Goal: Navigation & Orientation: Understand site structure

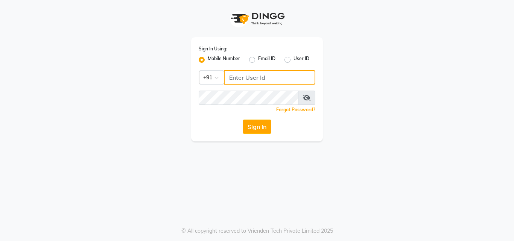
click at [265, 77] on input "Username" at bounding box center [270, 77] width 92 height 14
type input "8448790260"
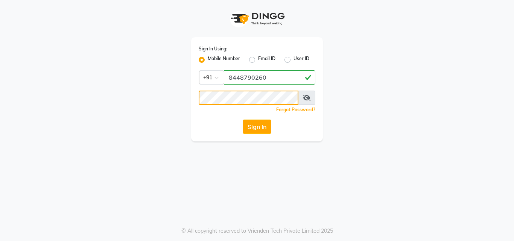
click at [243, 120] on button "Sign In" at bounding box center [257, 127] width 29 height 14
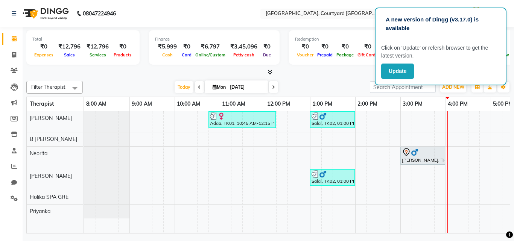
click at [326, 76] on div at bounding box center [268, 73] width 484 height 8
click at [398, 71] on button "Update" at bounding box center [398, 71] width 33 height 15
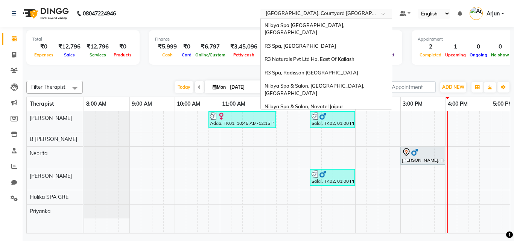
scroll to position [104, 0]
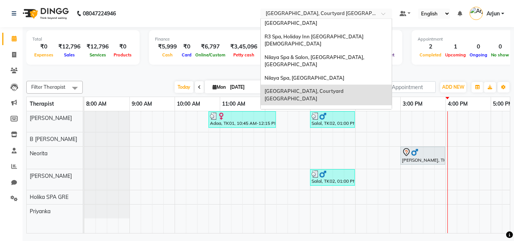
click at [383, 15] on span at bounding box center [386, 16] width 9 height 8
click at [328, 75] on span "Nilaya Spa, [GEOGRAPHIC_DATA]" at bounding box center [305, 78] width 80 height 6
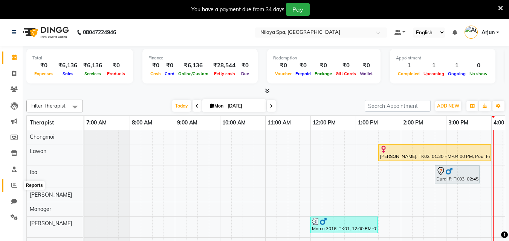
click at [14, 185] on icon at bounding box center [14, 186] width 6 height 6
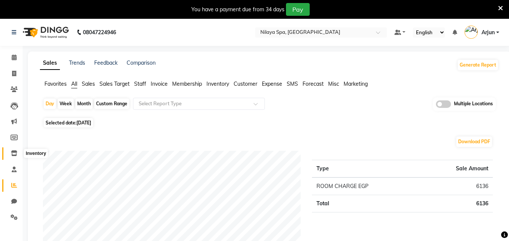
click at [16, 155] on icon at bounding box center [14, 154] width 6 height 6
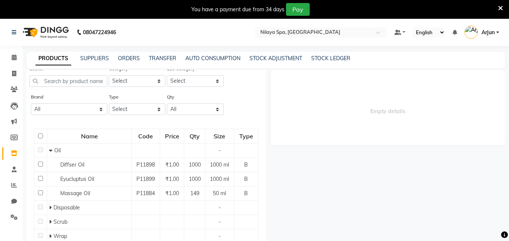
scroll to position [38, 0]
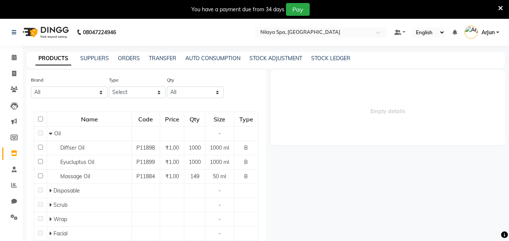
click at [219, 54] on div "PRODUCTS SUPPLIERS ORDERS TRANSFER AUTO CONSUMPTION STOCK ADJUSTMENT STOCK LEDG…" at bounding box center [265, 60] width 479 height 17
click at [219, 60] on link "AUTO CONSUMPTION" at bounding box center [212, 58] width 55 height 7
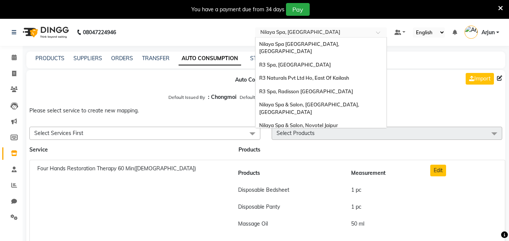
click at [377, 32] on span at bounding box center [380, 35] width 9 height 8
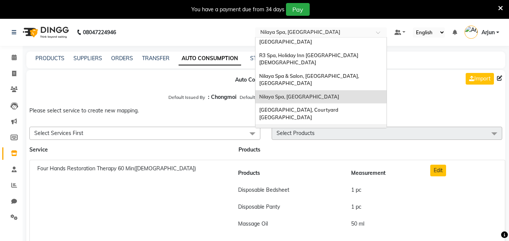
click at [336, 128] on span "Nilaya Spa & Salon, Doubletree By [PERSON_NAME]" at bounding box center [319, 131] width 121 height 6
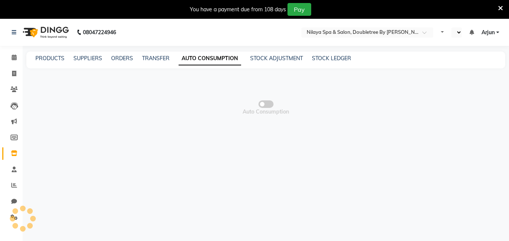
select select "en"
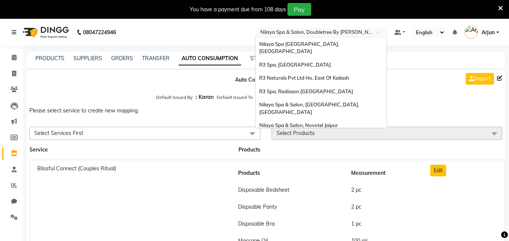
click at [369, 32] on div at bounding box center [321, 33] width 132 height 8
click at [330, 85] on div "R3 Spa, Radisson [GEOGRAPHIC_DATA]" at bounding box center [320, 92] width 131 height 14
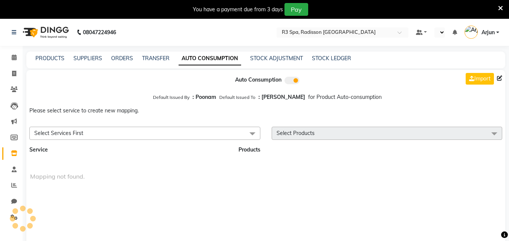
select select "en"
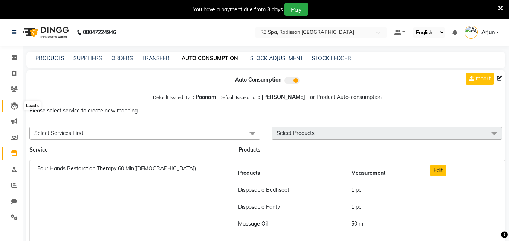
click at [14, 102] on span at bounding box center [14, 106] width 13 height 9
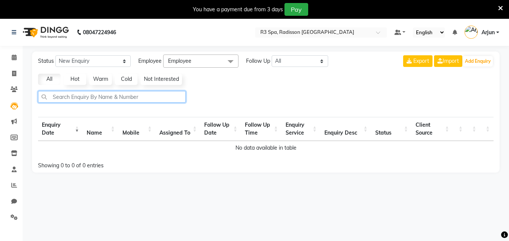
click at [113, 96] on input "text" at bounding box center [112, 97] width 148 height 12
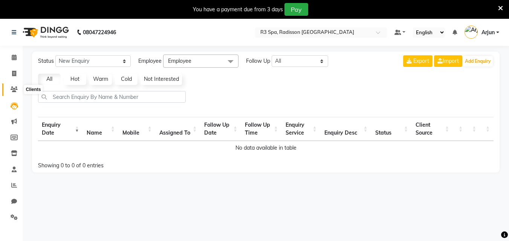
click at [12, 89] on icon at bounding box center [14, 90] width 7 height 6
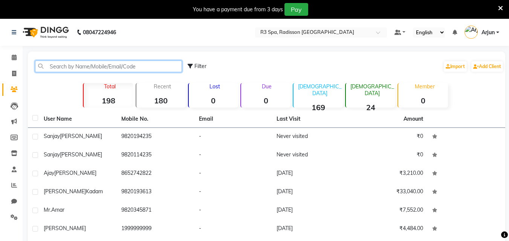
click at [90, 67] on input "text" at bounding box center [108, 67] width 147 height 12
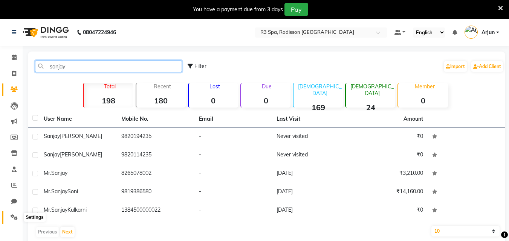
type input "sanjay"
click at [15, 217] on icon at bounding box center [14, 218] width 7 height 6
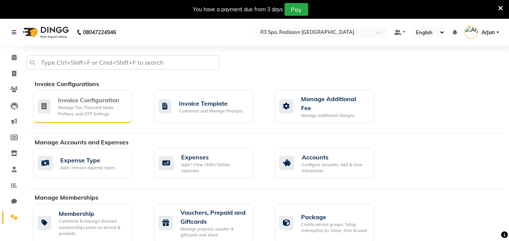
click at [66, 99] on div "Invoice Configuration" at bounding box center [92, 100] width 68 height 9
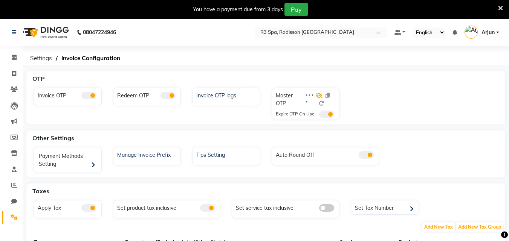
click at [319, 97] on icon at bounding box center [319, 95] width 7 height 5
click at [319, 94] on icon at bounding box center [319, 95] width 6 height 5
click at [319, 94] on icon at bounding box center [319, 95] width 7 height 5
click at [319, 94] on icon at bounding box center [319, 95] width 6 height 5
click at [319, 94] on icon at bounding box center [319, 95] width 7 height 5
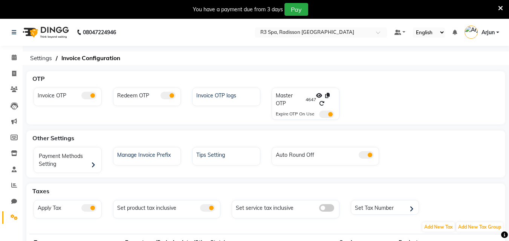
click at [319, 94] on icon at bounding box center [319, 95] width 6 height 5
click at [319, 94] on icon at bounding box center [319, 95] width 7 height 5
click at [317, 95] on icon at bounding box center [319, 95] width 6 height 5
click at [13, 59] on icon at bounding box center [14, 58] width 5 height 6
